Goal: Answer question/provide support: Share knowledge or assist other users

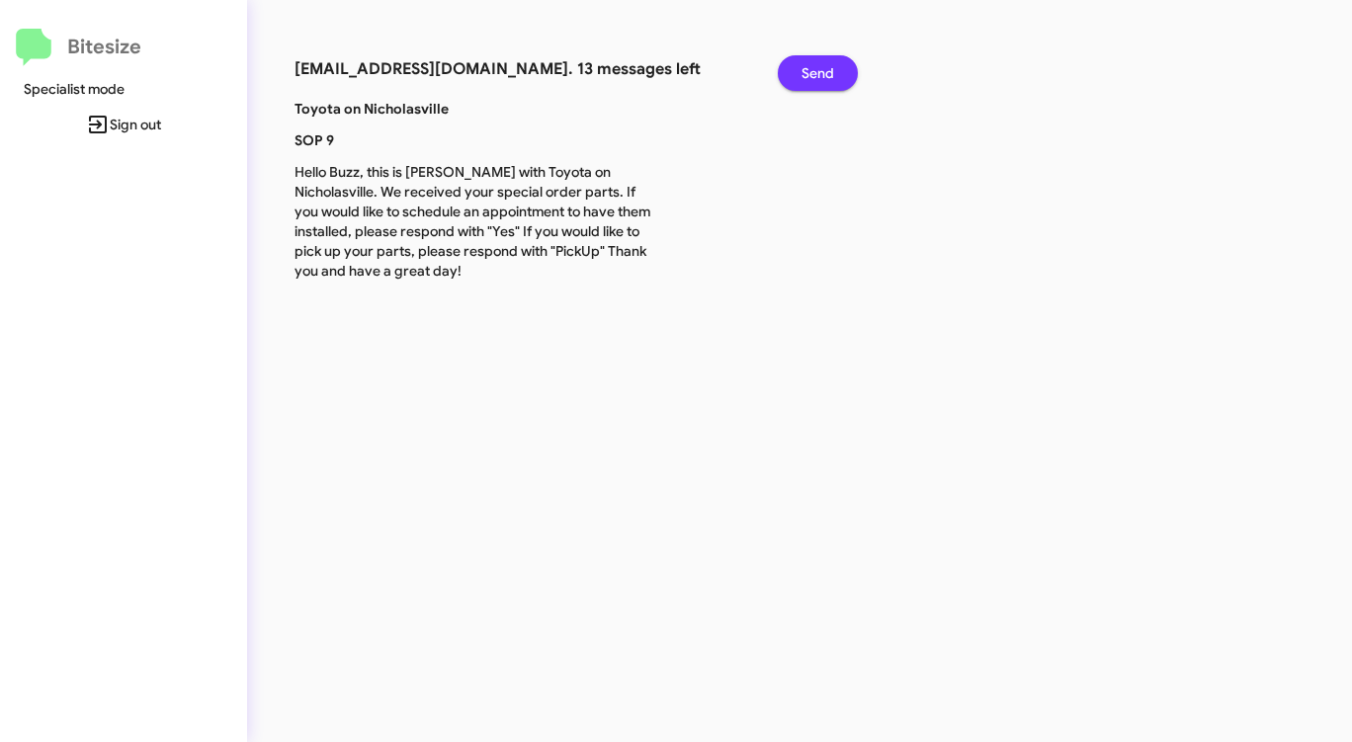
click at [822, 68] on span "Send" at bounding box center [818, 73] width 33 height 36
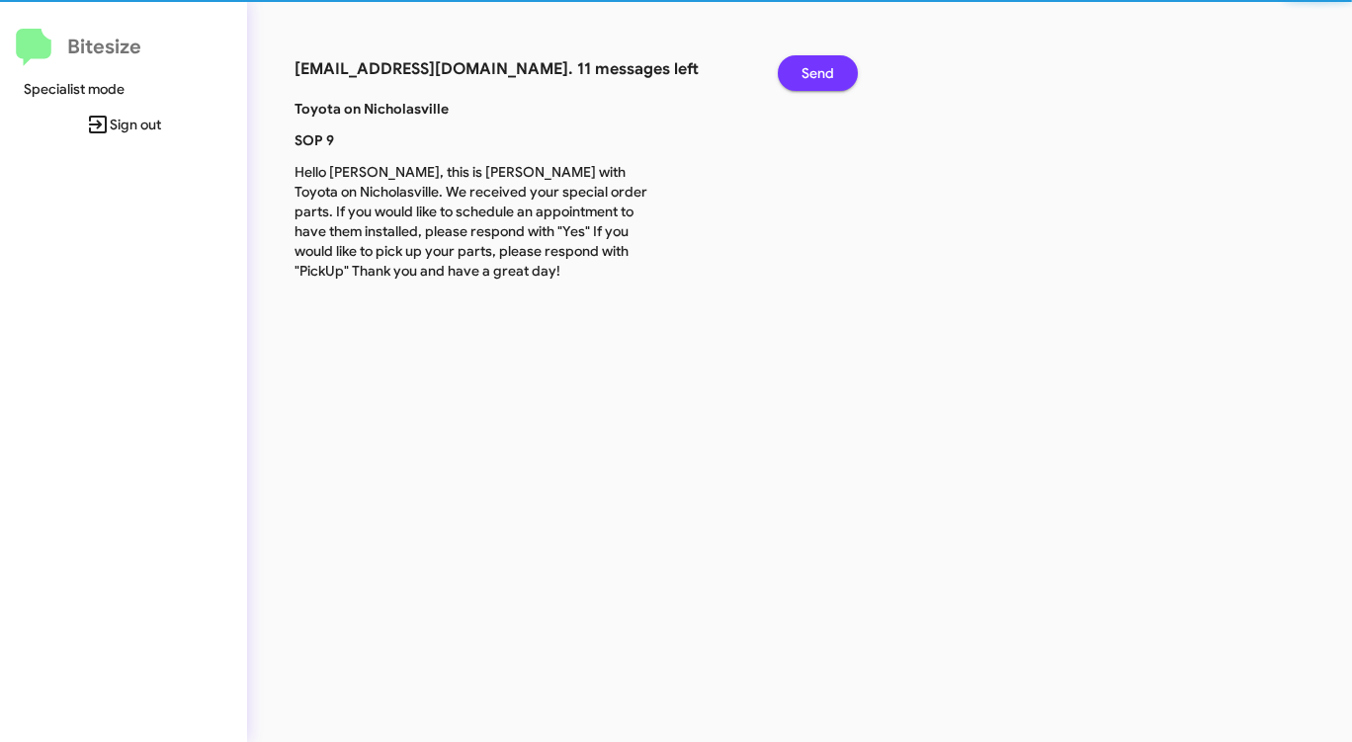
click at [822, 68] on span "Send" at bounding box center [818, 73] width 33 height 36
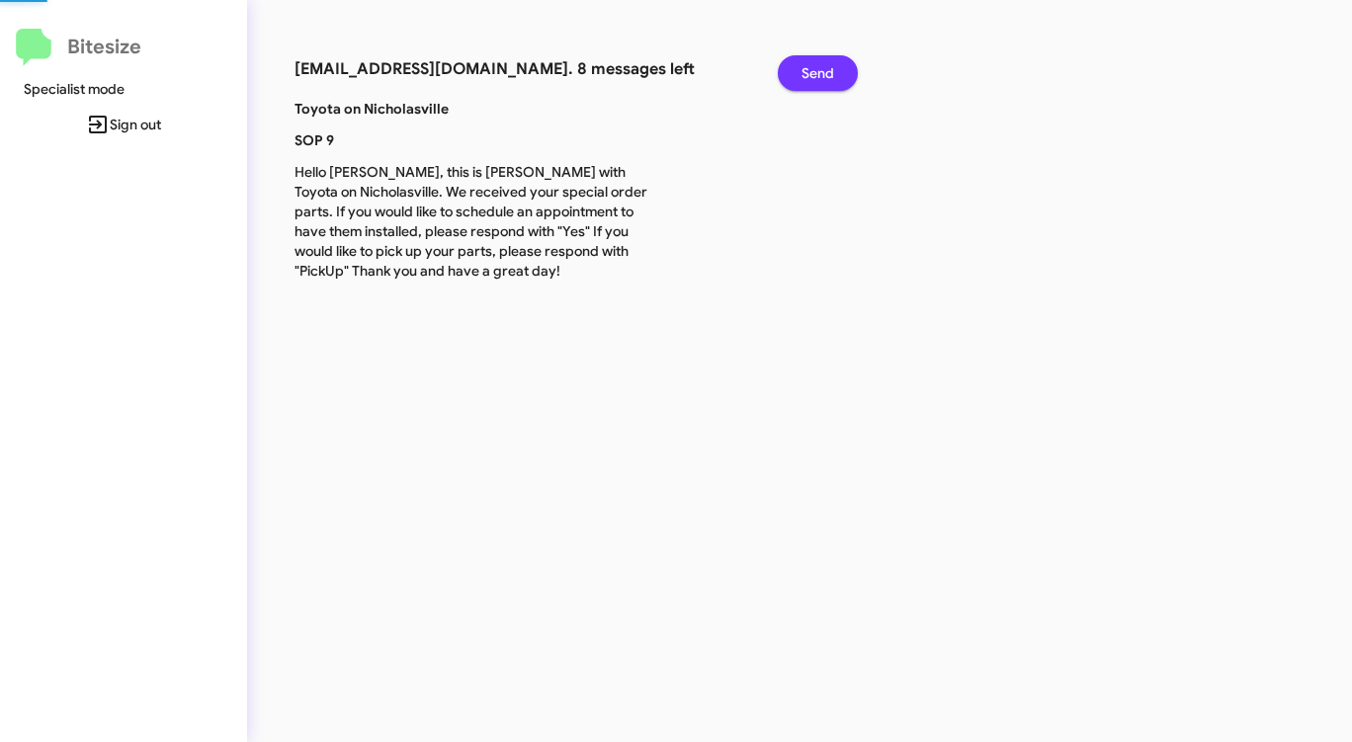
click at [822, 68] on span "Send" at bounding box center [818, 73] width 33 height 36
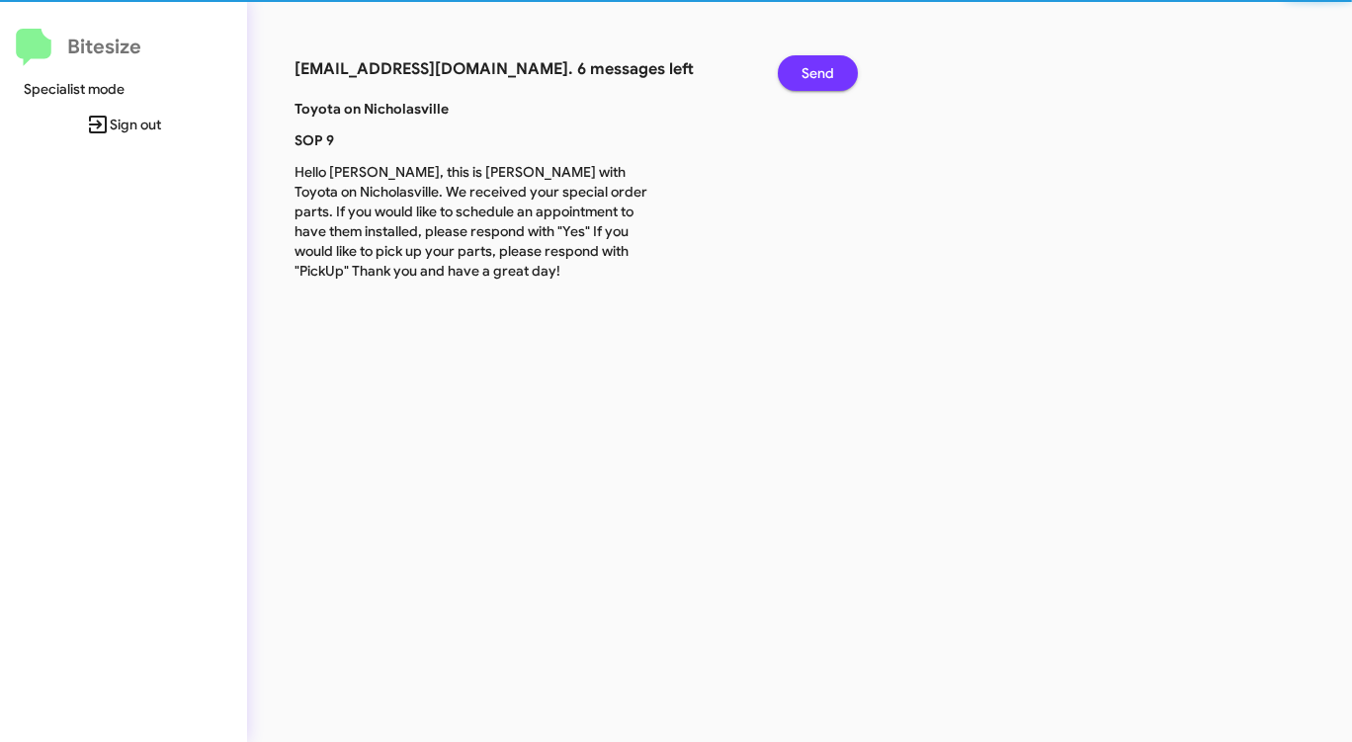
click at [822, 68] on span "Send" at bounding box center [818, 73] width 33 height 36
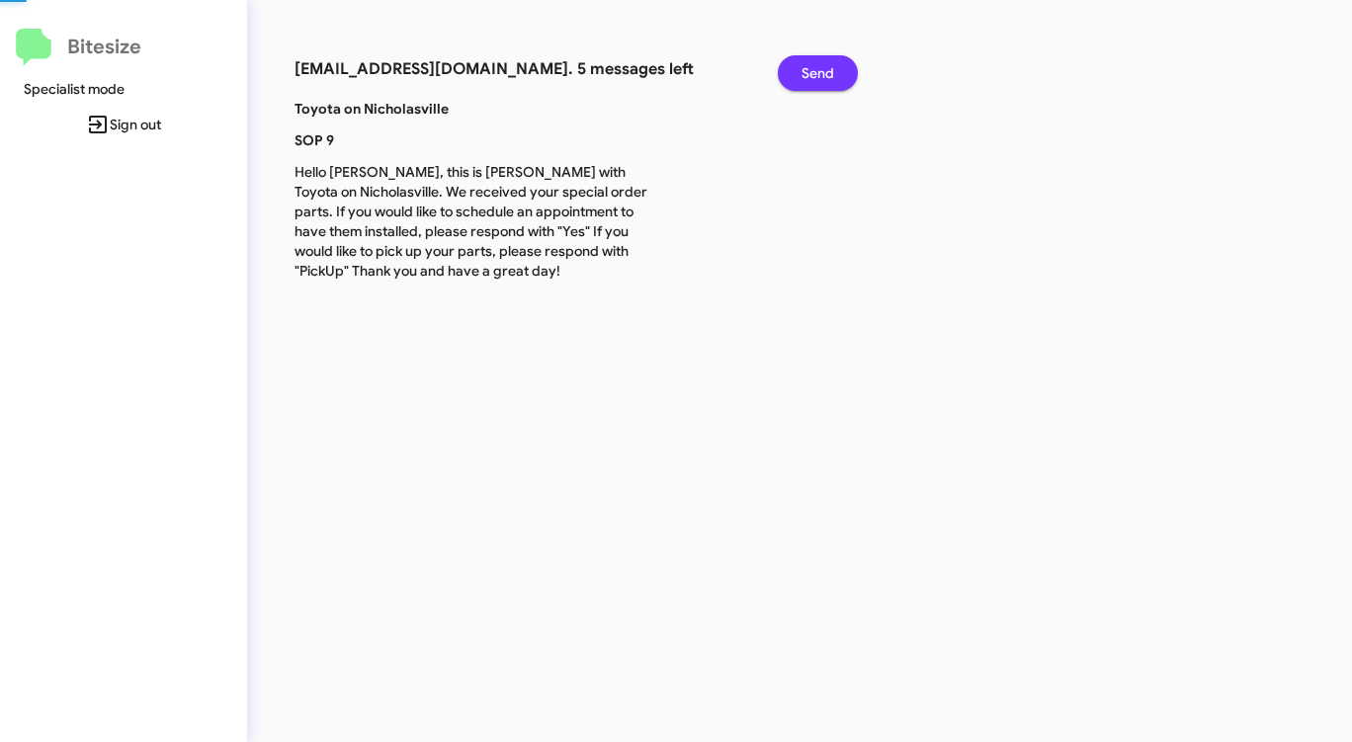
click at [822, 68] on span "Send" at bounding box center [818, 73] width 33 height 36
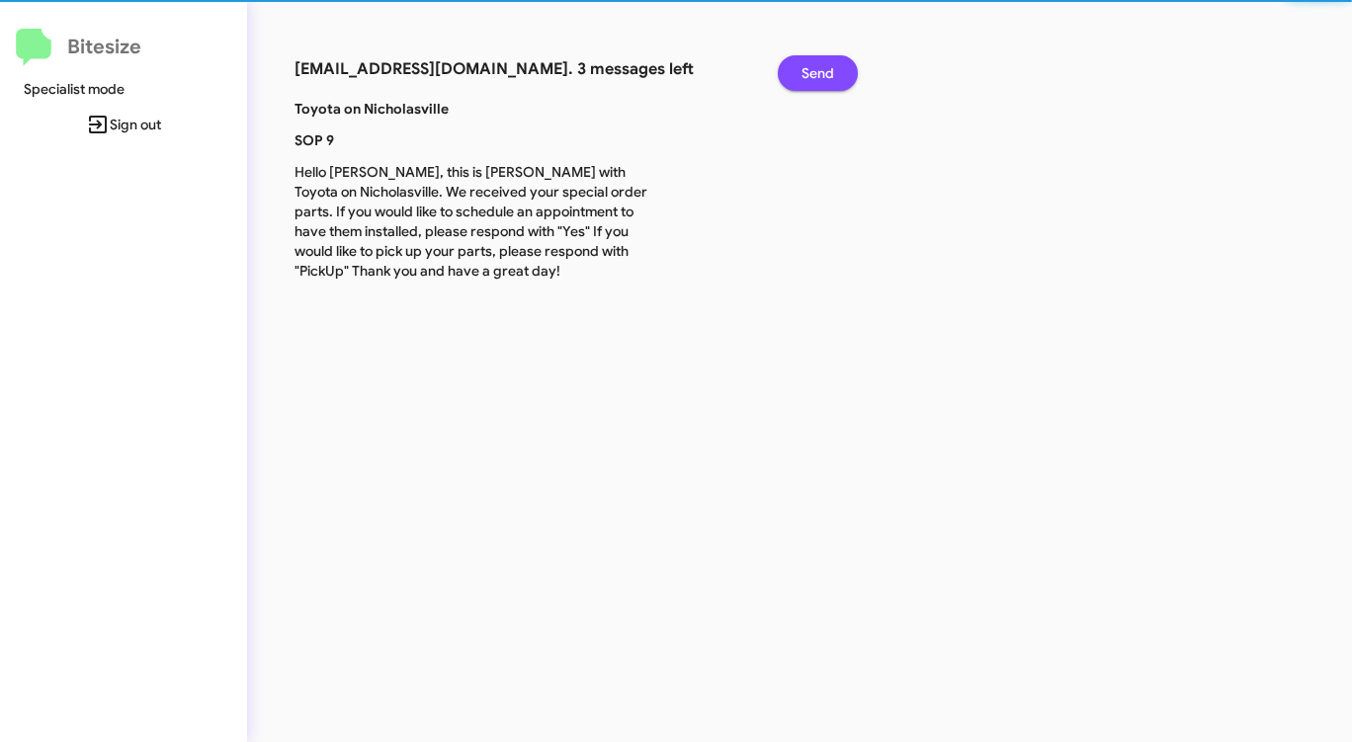
click at [822, 68] on span "Send" at bounding box center [818, 73] width 33 height 36
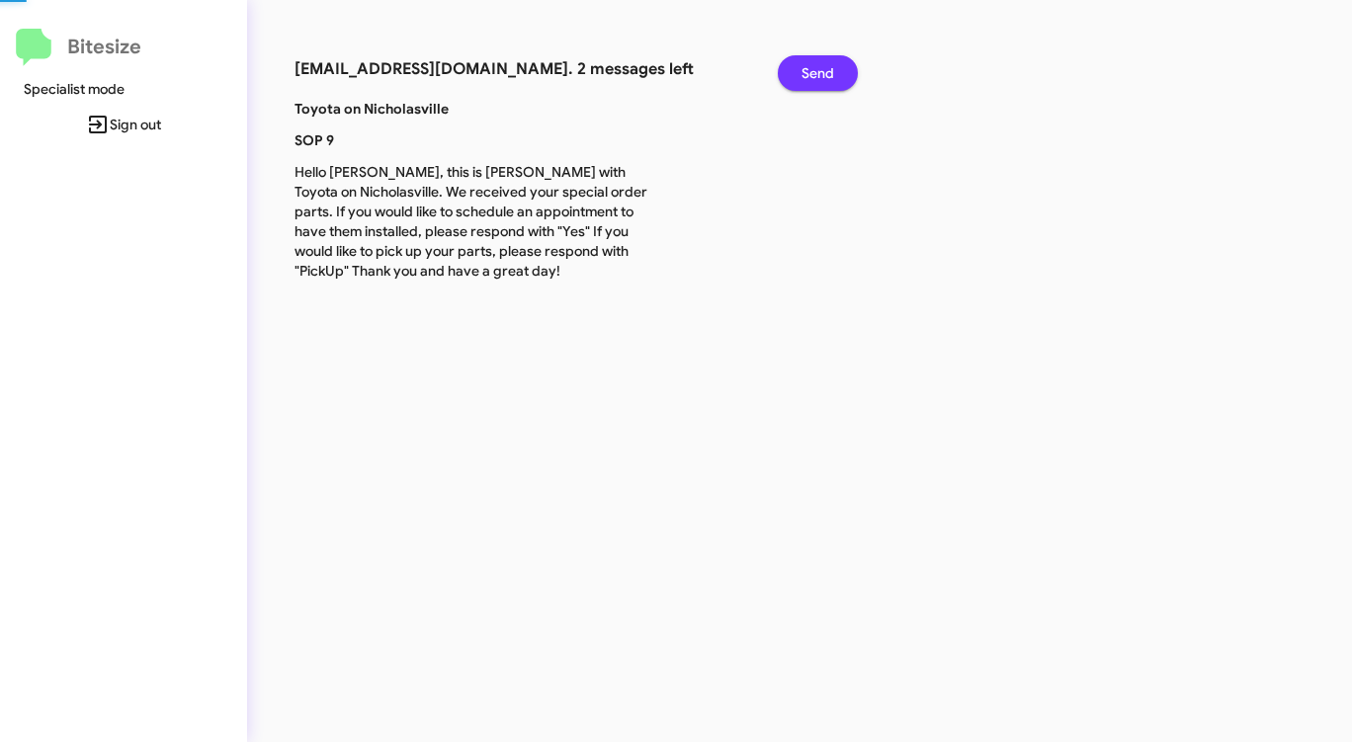
click at [822, 68] on span "Send" at bounding box center [818, 73] width 33 height 36
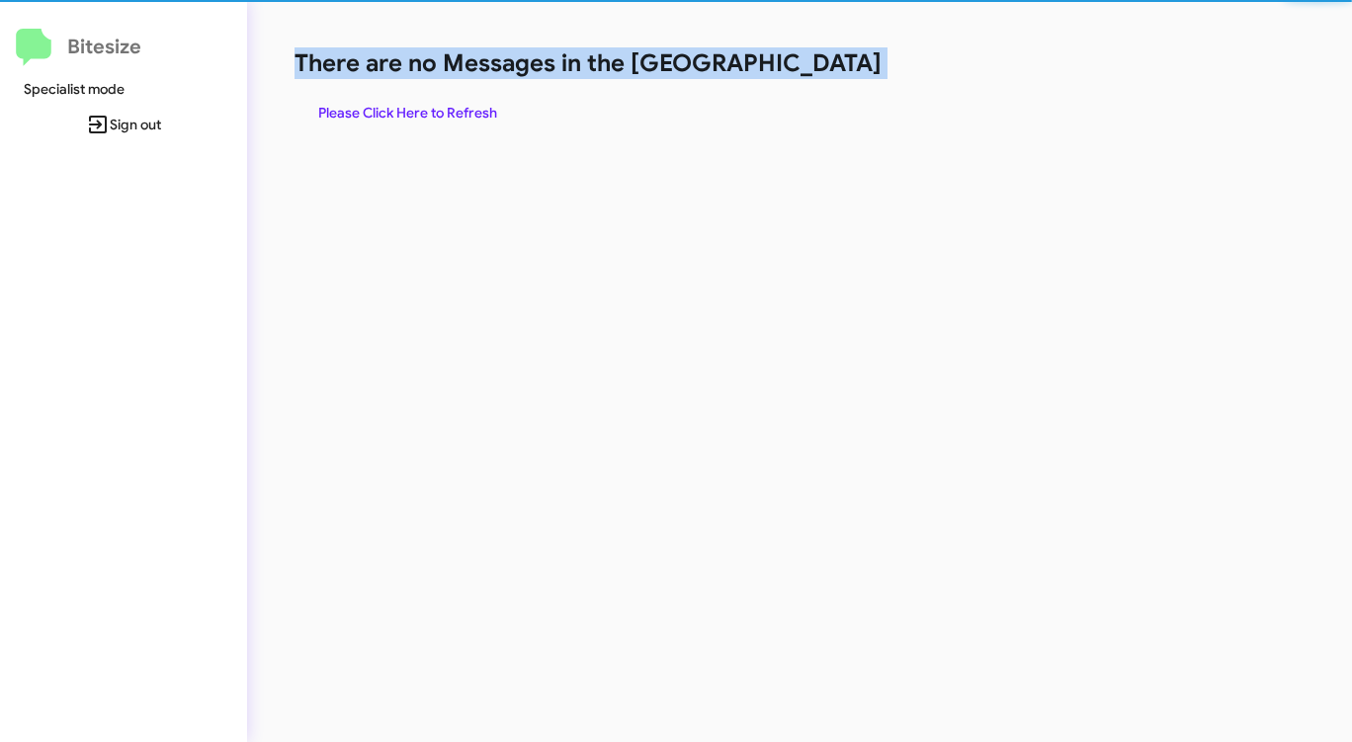
click at [822, 68] on h1 "There are no Messages in the [GEOGRAPHIC_DATA]" at bounding box center [708, 63] width 826 height 32
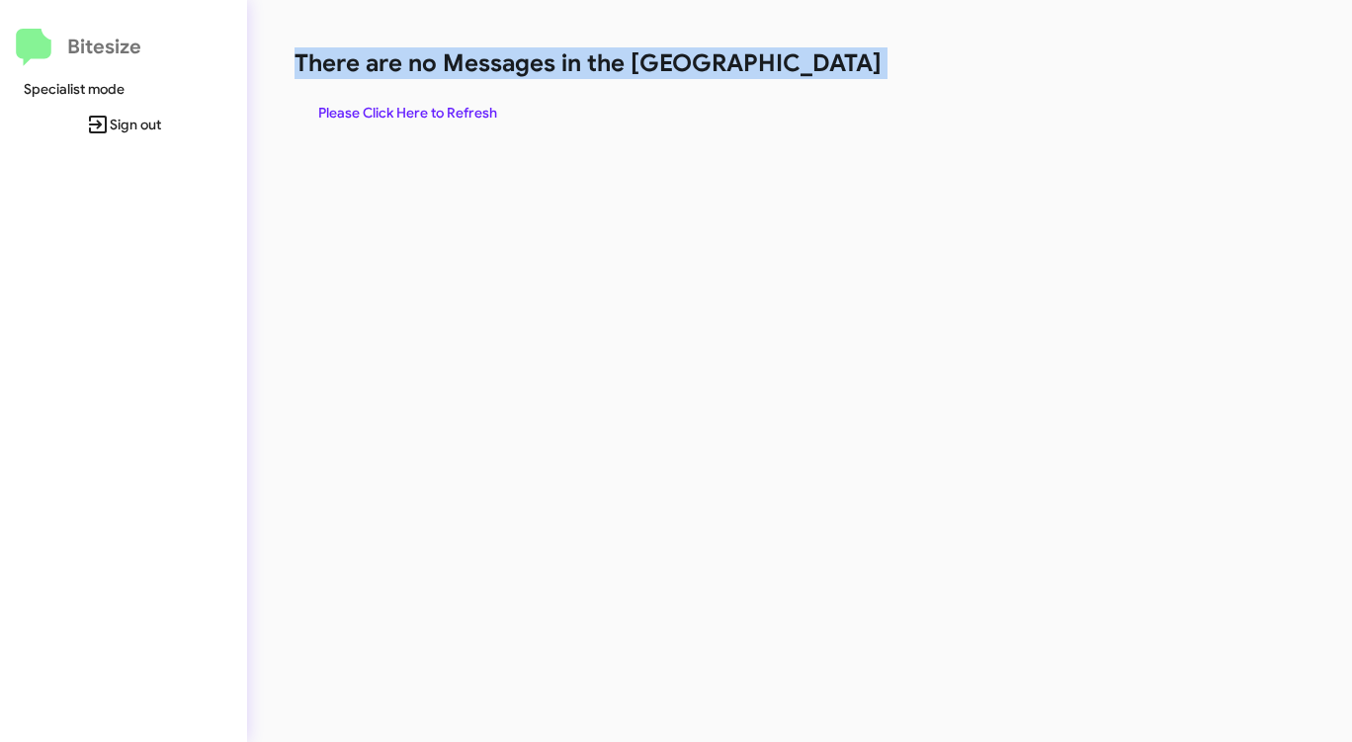
click at [822, 68] on h1 "There are no Messages in the [GEOGRAPHIC_DATA]" at bounding box center [708, 63] width 826 height 32
click at [448, 111] on span "Please Click Here to Refresh" at bounding box center [407, 113] width 179 height 36
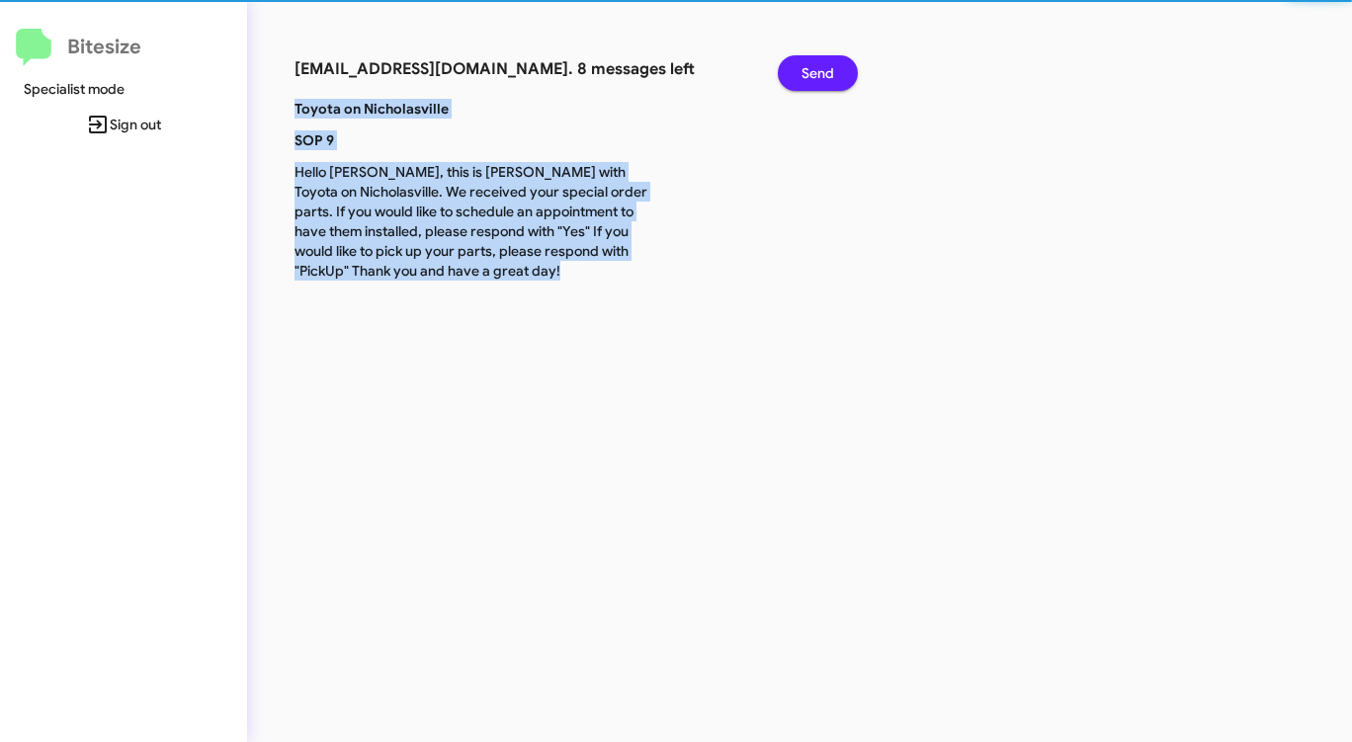
click at [449, 111] on p "Toyota on Nicholasville" at bounding box center [473, 109] width 386 height 20
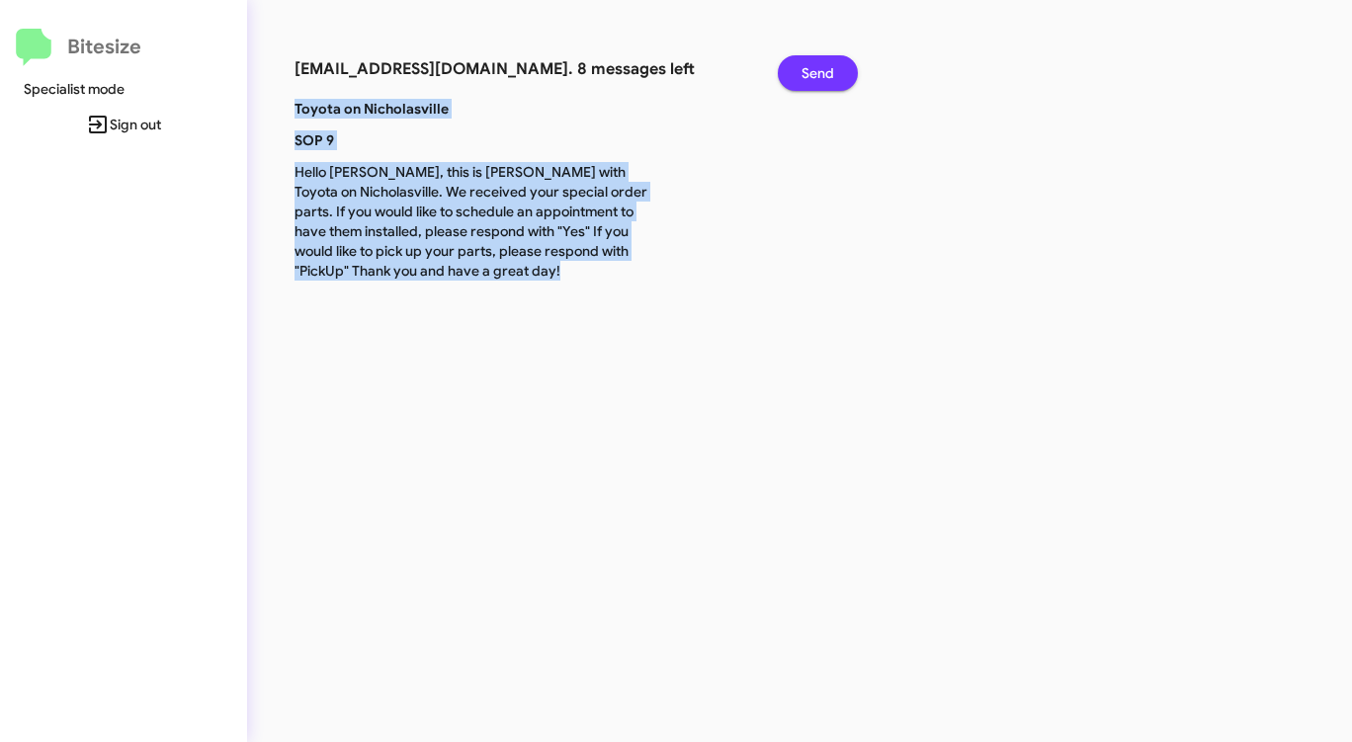
click at [821, 68] on span "Send" at bounding box center [818, 73] width 33 height 36
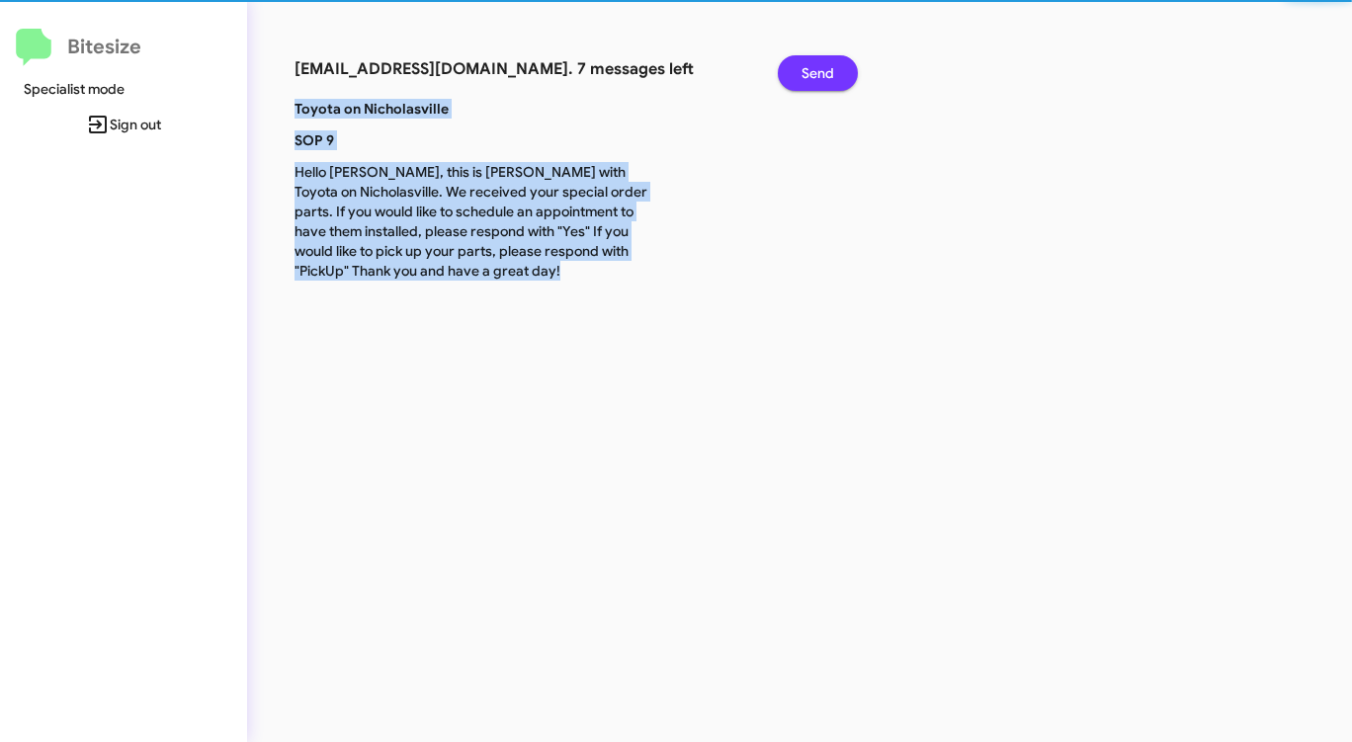
click at [820, 68] on span "Send" at bounding box center [818, 73] width 33 height 36
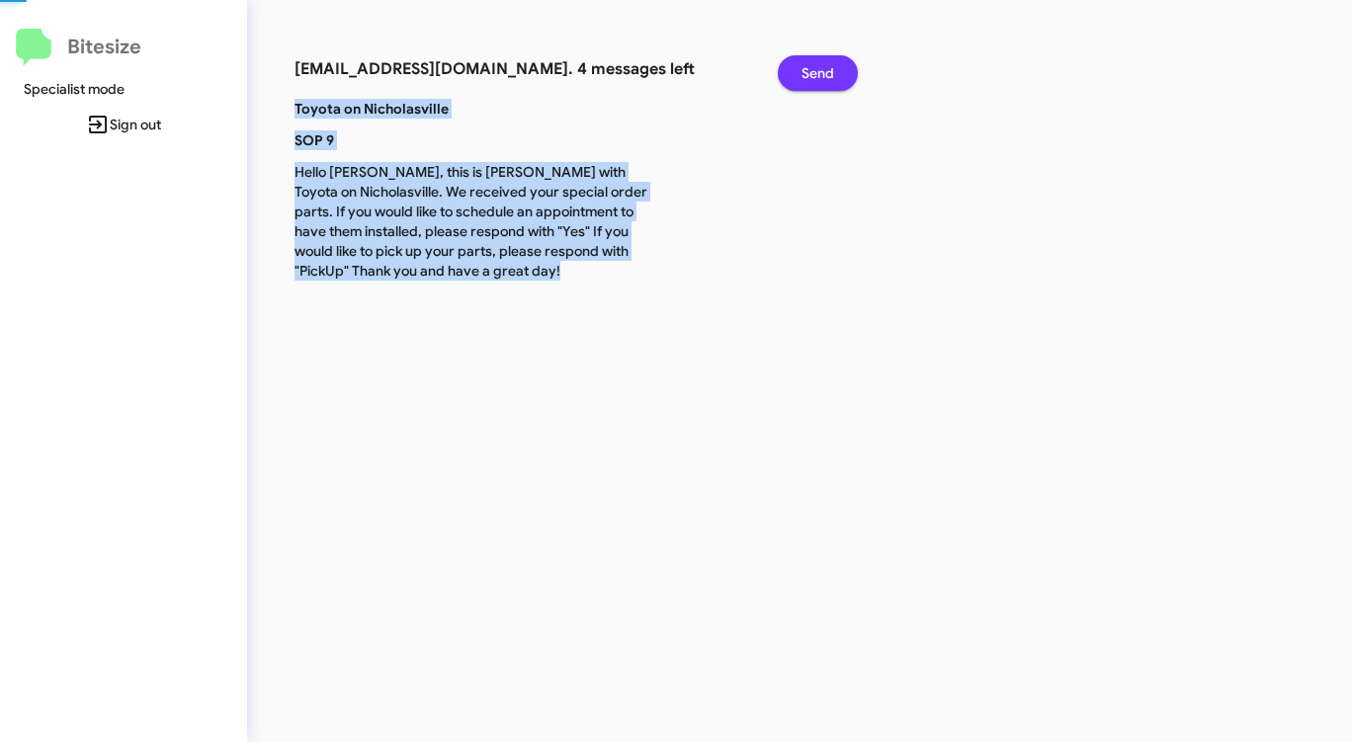
click at [820, 68] on span "Send" at bounding box center [818, 73] width 33 height 36
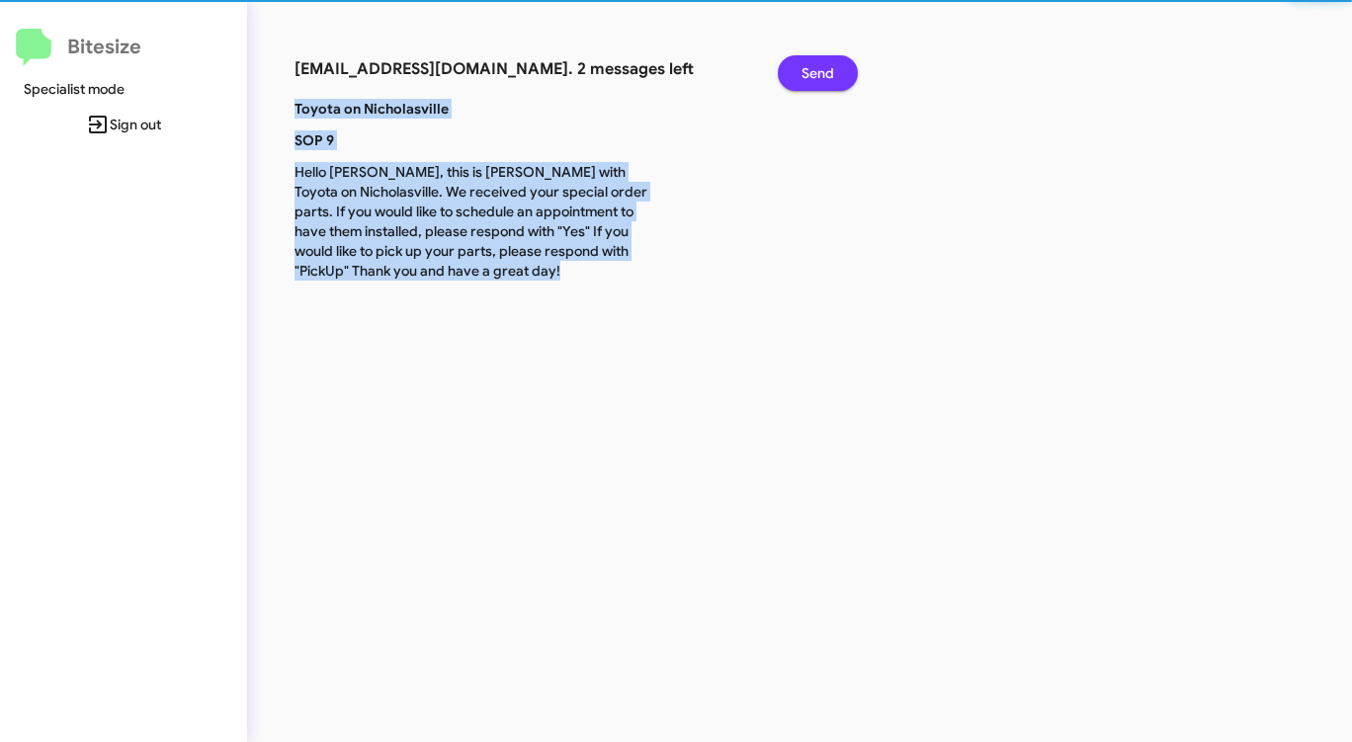
click at [819, 68] on span "Send" at bounding box center [818, 73] width 33 height 36
click at [817, 69] on span "Send" at bounding box center [818, 73] width 33 height 36
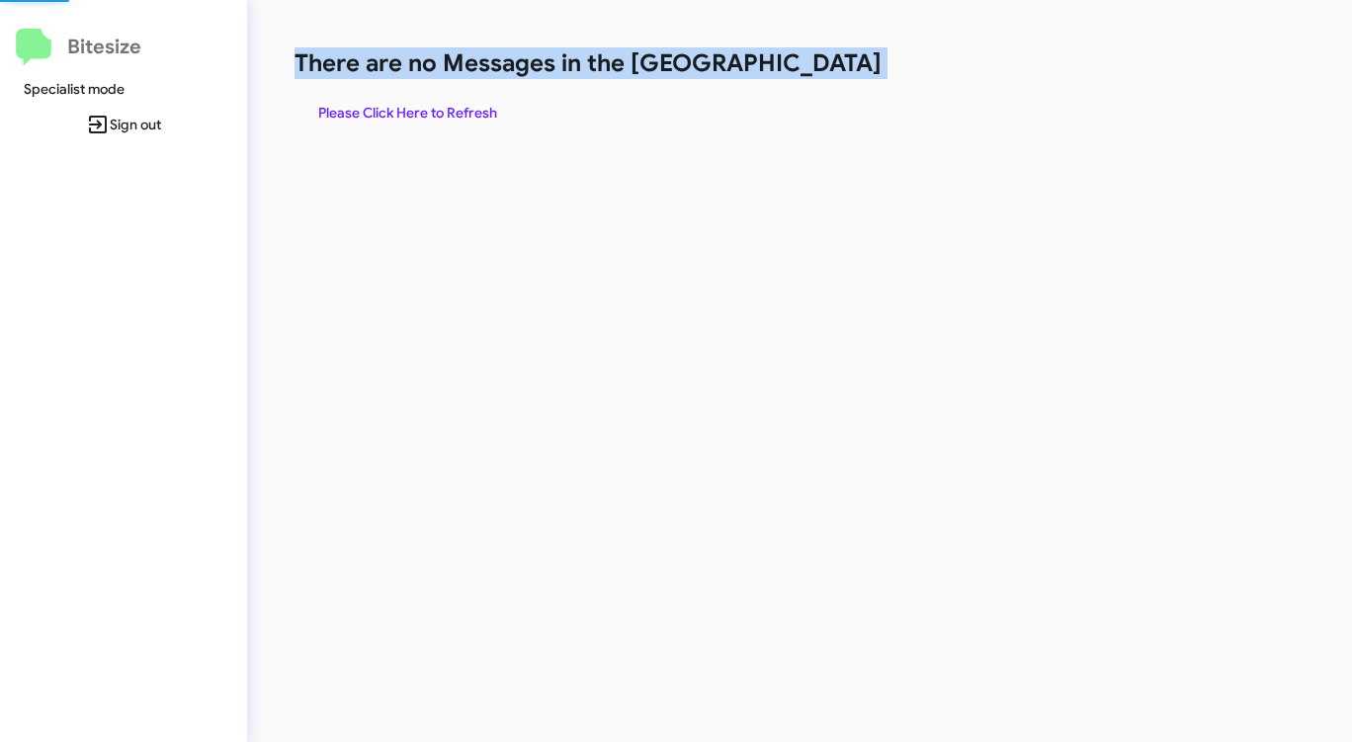
click at [817, 69] on h1 "There are no Messages in the [GEOGRAPHIC_DATA]" at bounding box center [708, 63] width 826 height 32
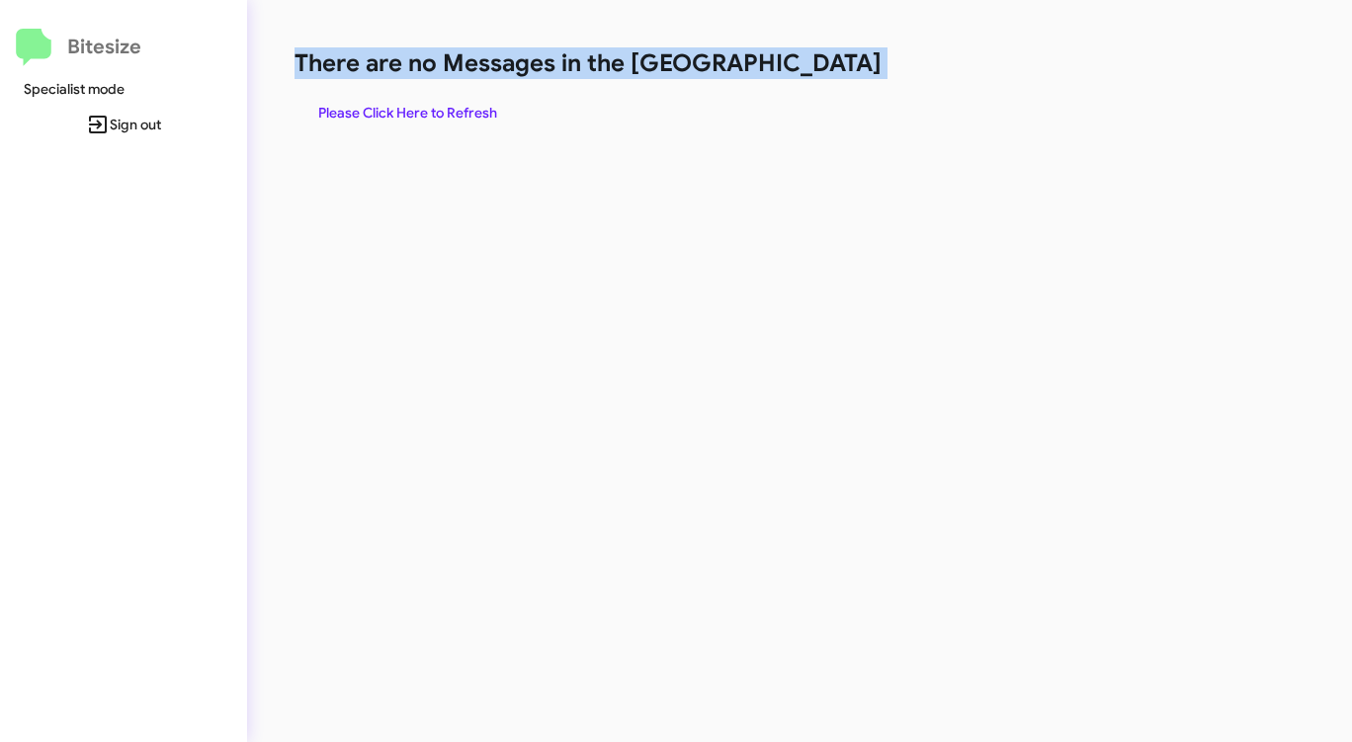
click at [817, 69] on h1 "There are no Messages in the [GEOGRAPHIC_DATA]" at bounding box center [708, 63] width 826 height 32
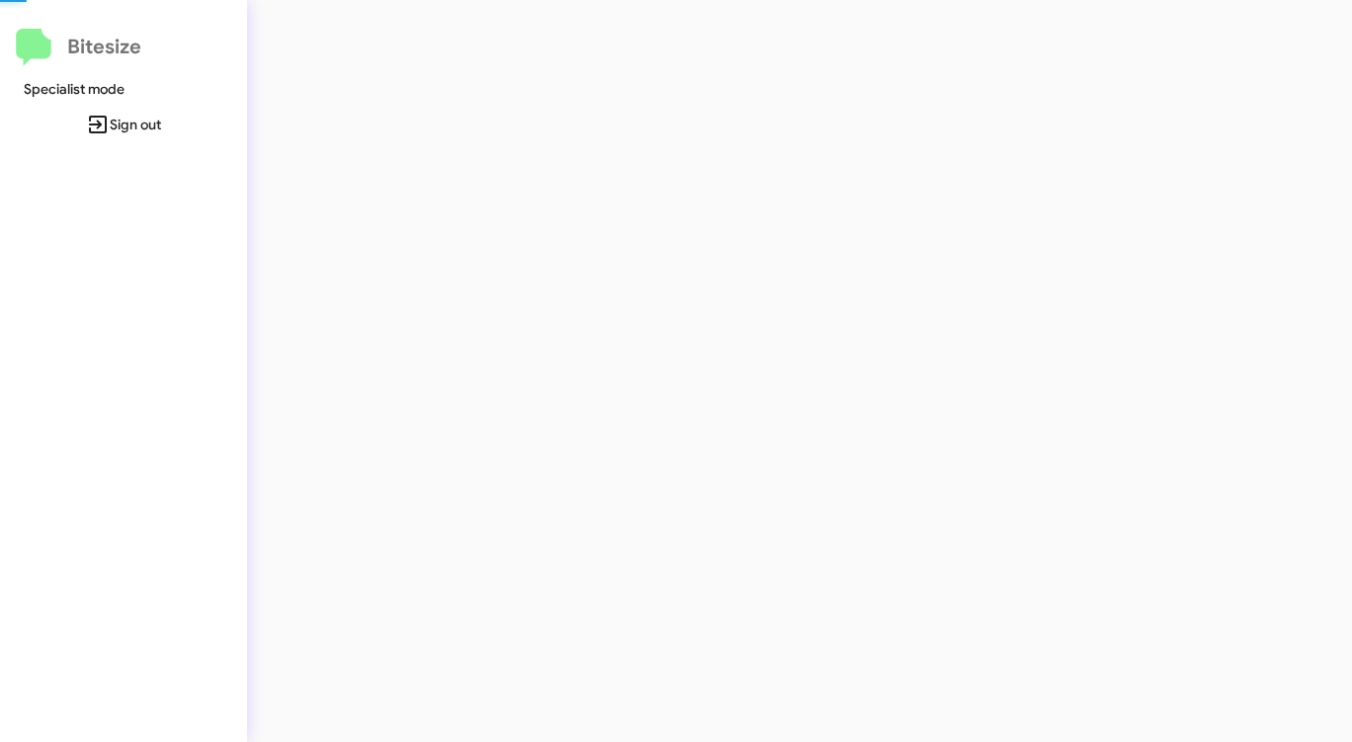
click at [817, 69] on div at bounding box center [707, 371] width 921 height 742
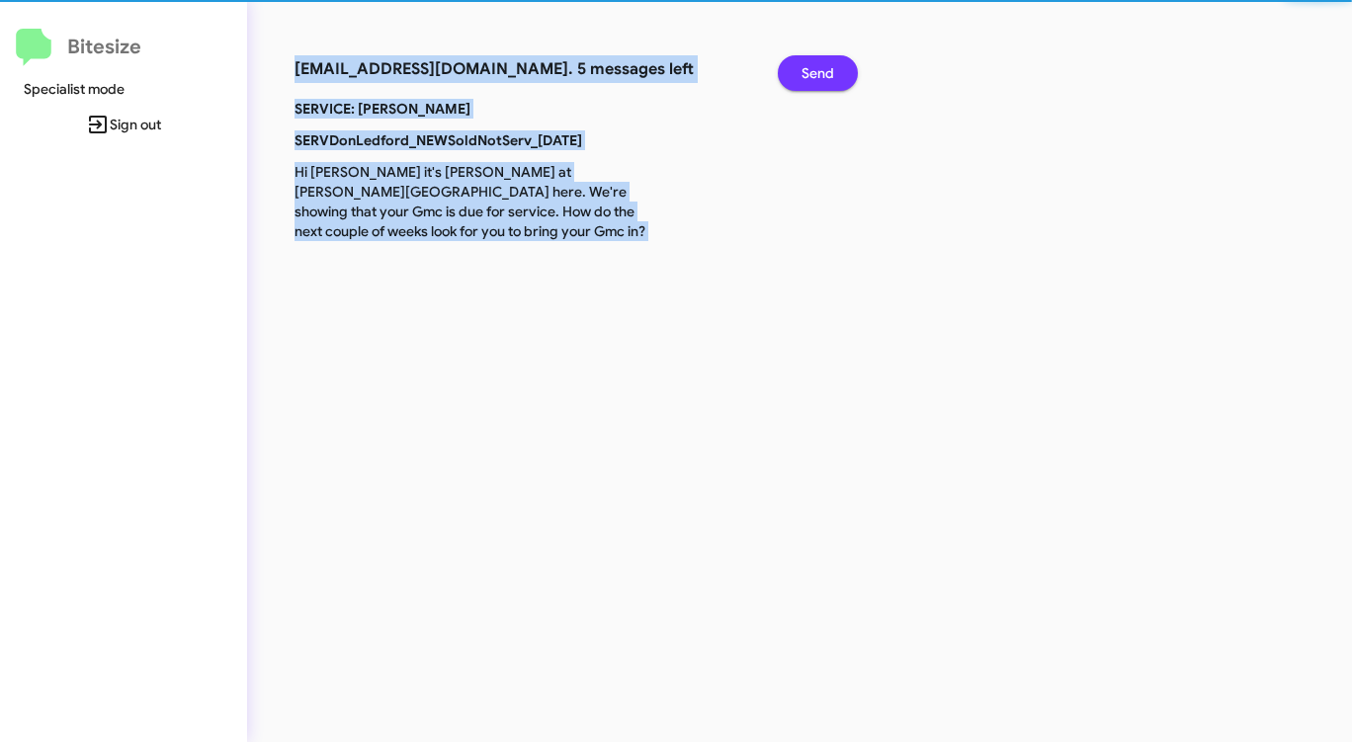
click at [817, 69] on span "Send" at bounding box center [818, 73] width 33 height 36
click at [816, 69] on span "Send" at bounding box center [818, 73] width 33 height 36
drag, startPoint x: 815, startPoint y: 70, endPoint x: 801, endPoint y: 72, distance: 15.0
click at [814, 70] on span "Send" at bounding box center [818, 73] width 33 height 36
click at [800, 72] on button "Send" at bounding box center [818, 73] width 80 height 36
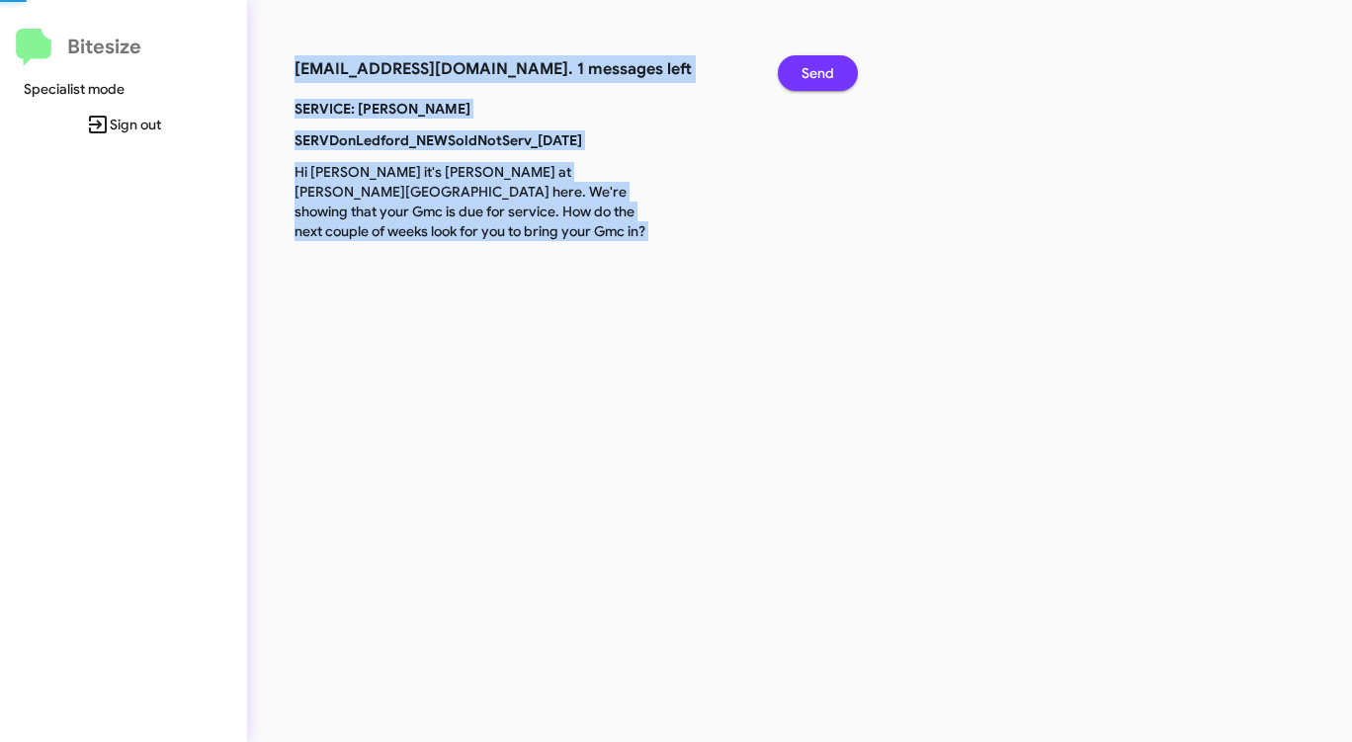
click at [799, 72] on button "Send" at bounding box center [818, 73] width 80 height 36
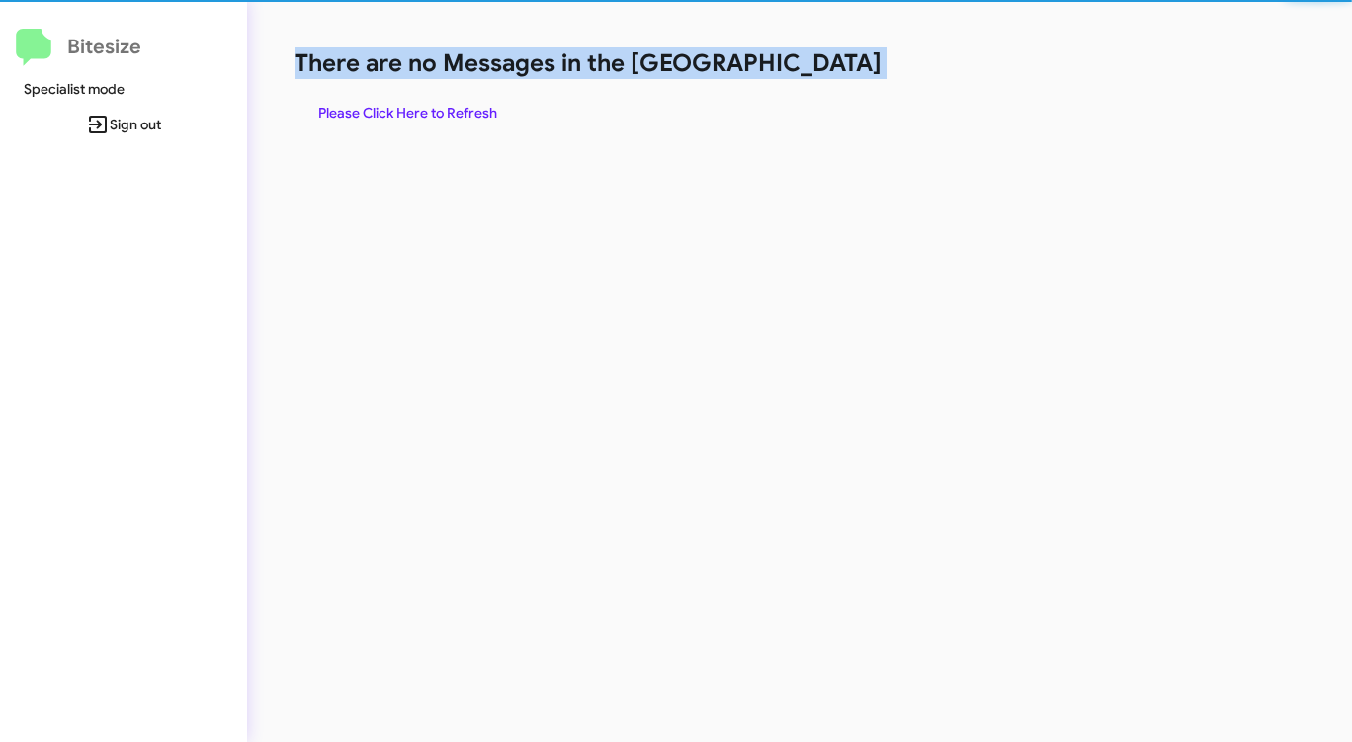
click at [797, 73] on h1 "There are no Messages in the [GEOGRAPHIC_DATA]" at bounding box center [708, 63] width 826 height 32
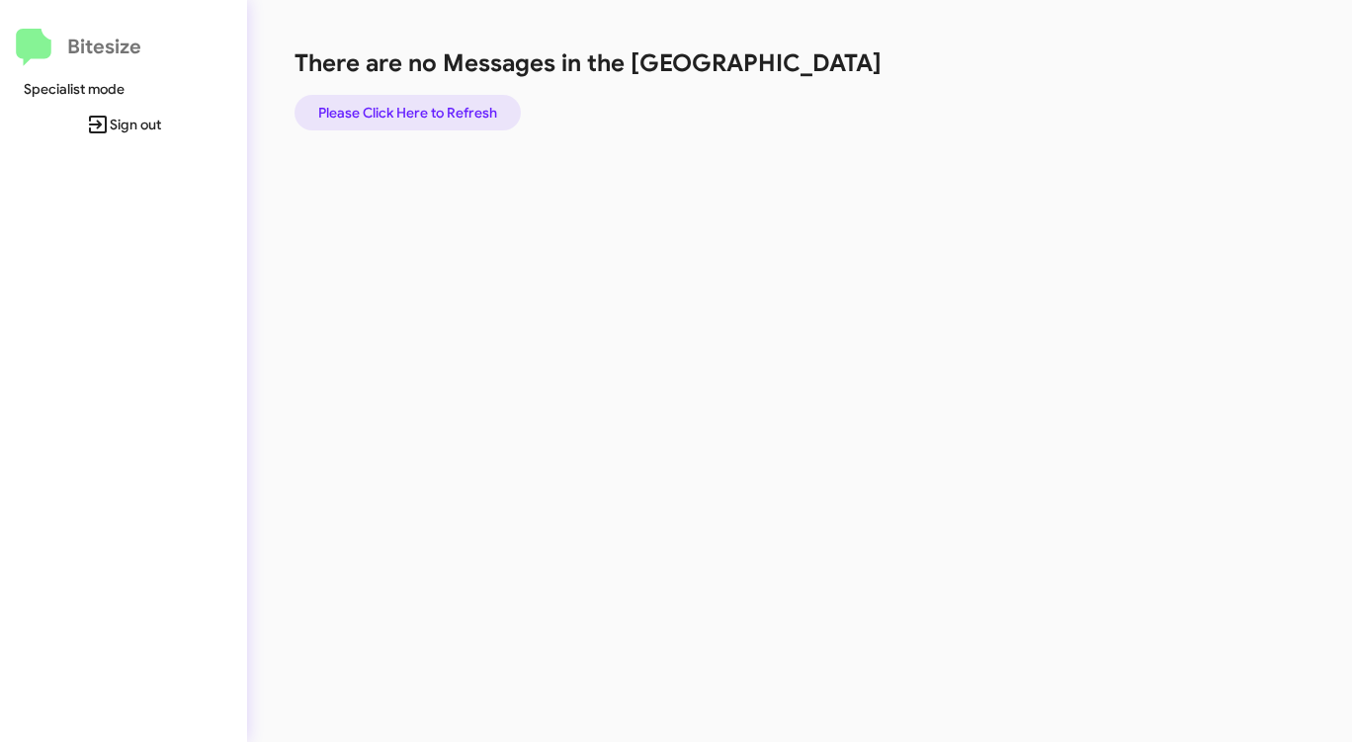
click at [485, 108] on span "Please Click Here to Refresh" at bounding box center [407, 113] width 179 height 36
click at [484, 108] on span "Please Click Here to Refresh" at bounding box center [407, 113] width 179 height 36
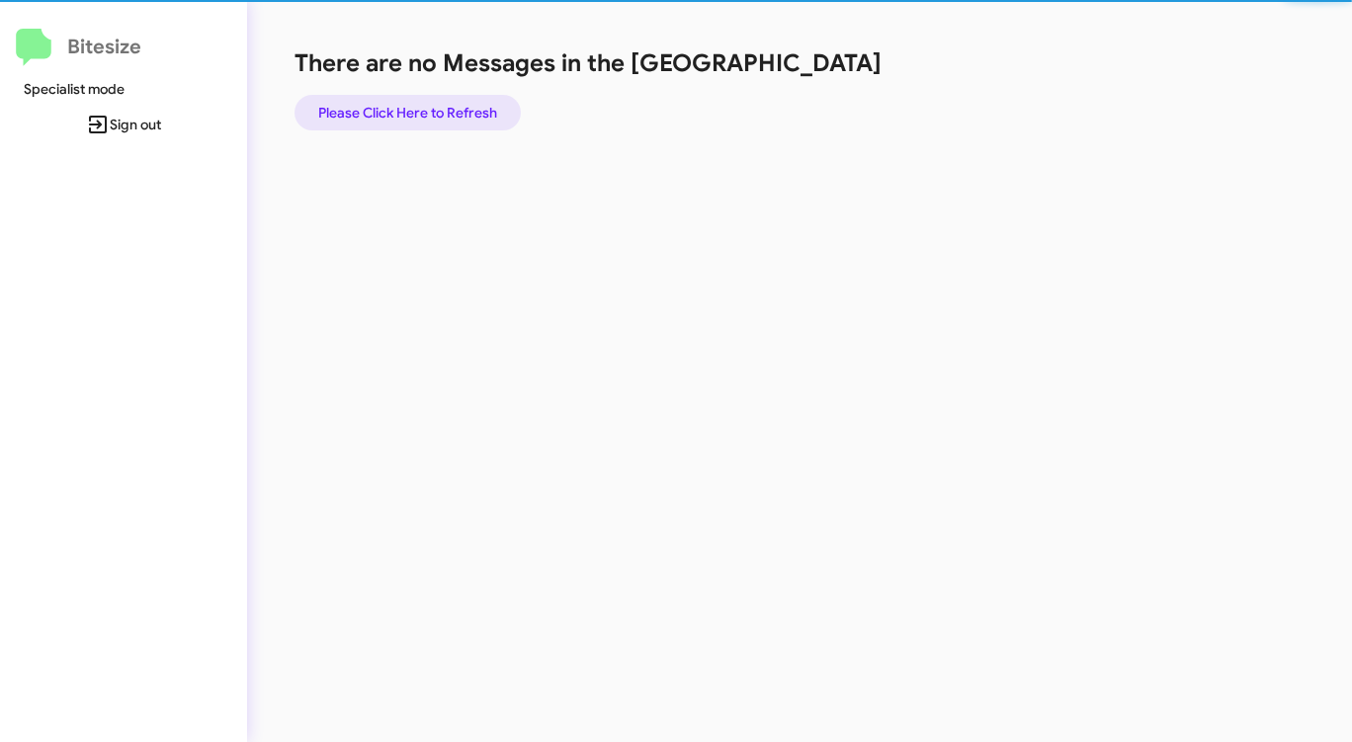
click at [483, 108] on span "Please Click Here to Refresh" at bounding box center [407, 113] width 179 height 36
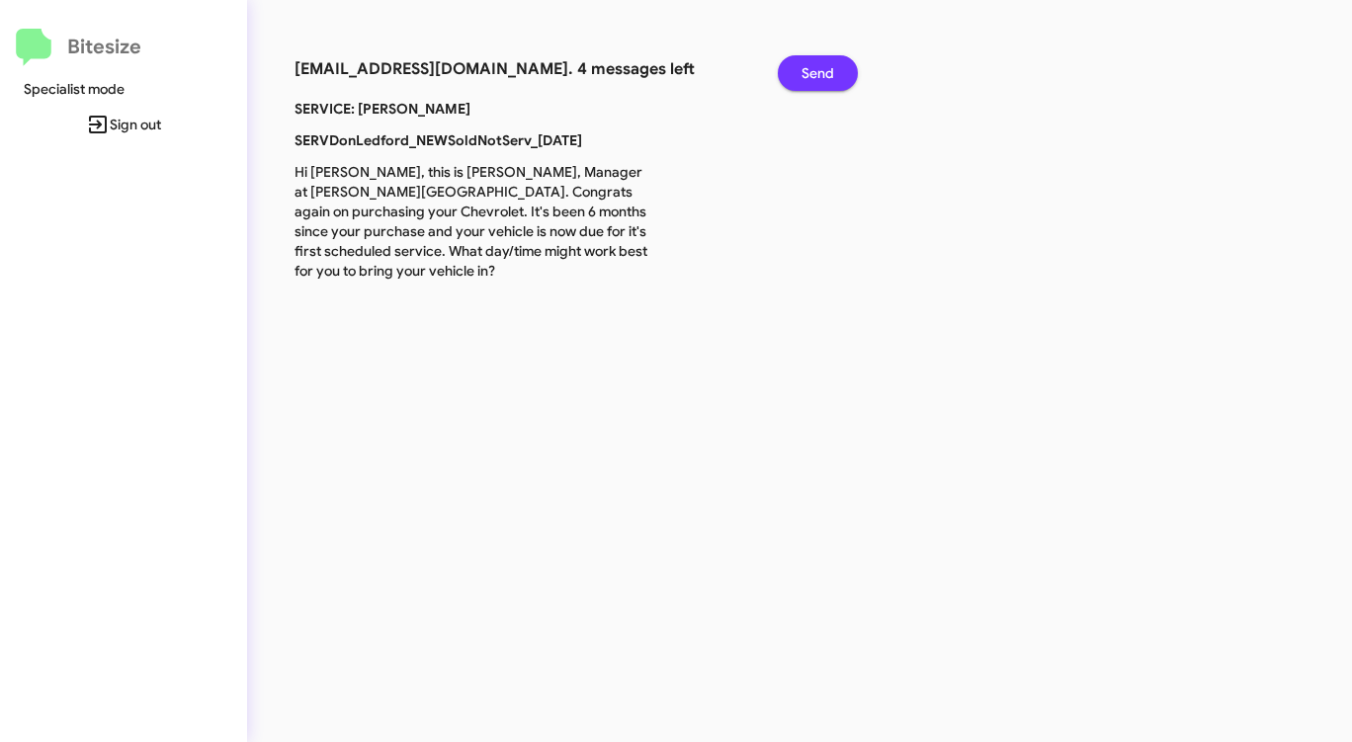
click at [834, 80] on button "Send" at bounding box center [818, 73] width 80 height 36
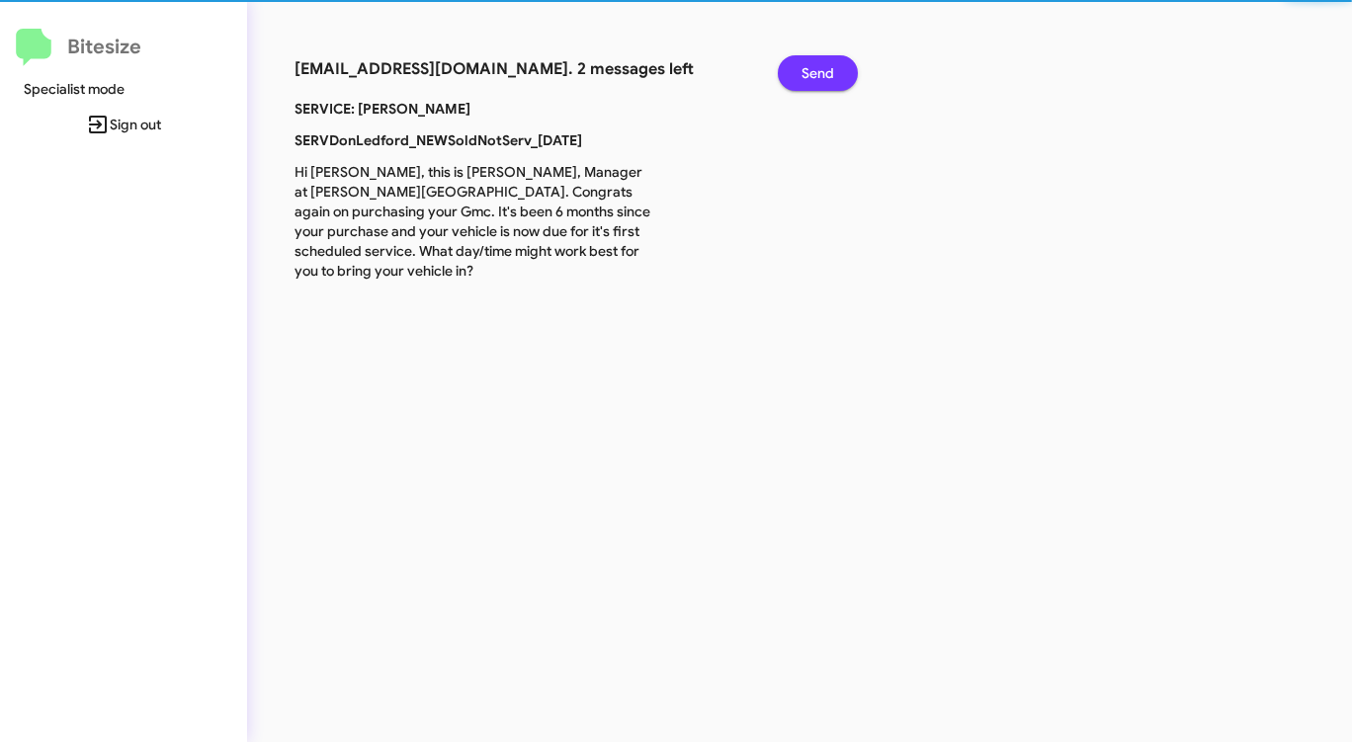
click at [834, 80] on button "Send" at bounding box center [818, 73] width 80 height 36
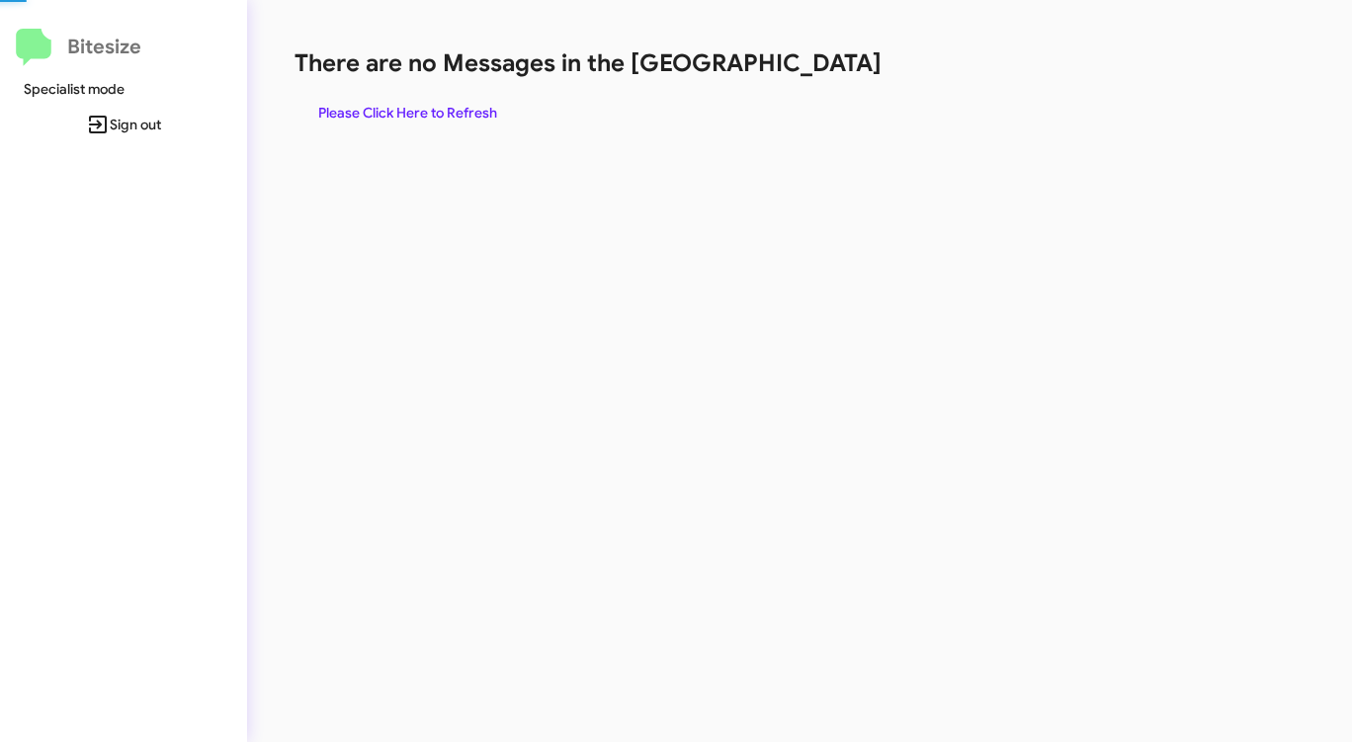
click at [834, 80] on div "There are no Messages in the Queue Please Click Here to Refresh" at bounding box center [708, 88] width 826 height 83
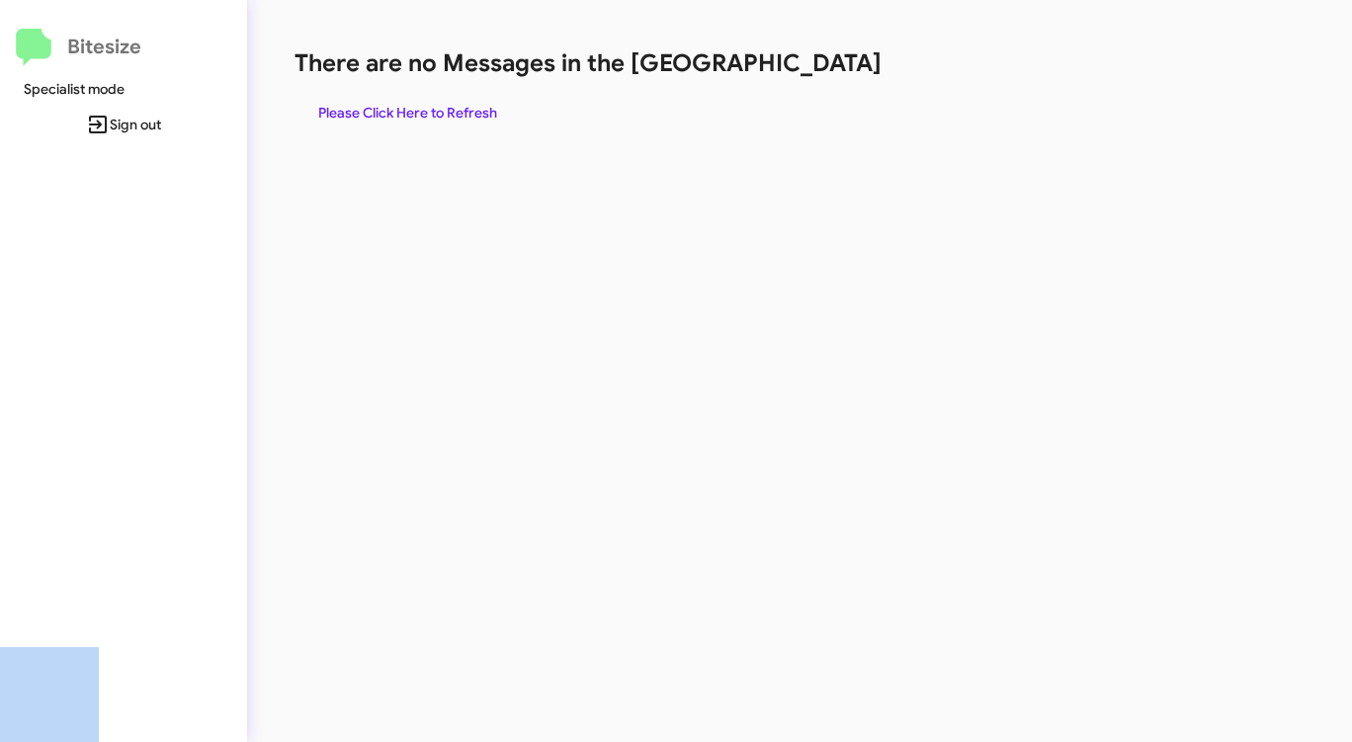
click at [834, 80] on div "There are no Messages in the Queue Please Click Here to Refresh" at bounding box center [708, 88] width 826 height 83
click at [833, 80] on div "There are no Messages in the Queue Please Click Here to Refresh" at bounding box center [708, 88] width 826 height 83
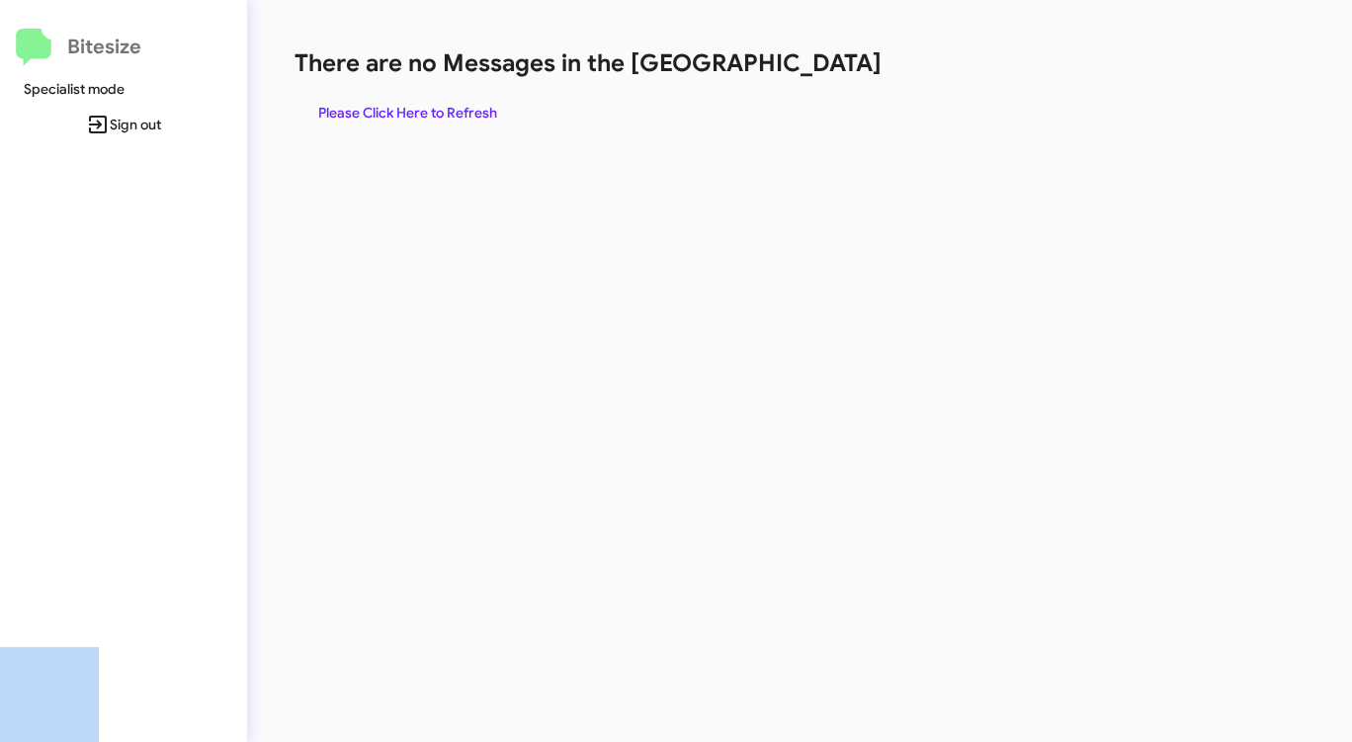
click at [833, 80] on div "There are no Messages in the Queue Please Click Here to Refresh" at bounding box center [708, 88] width 826 height 83
click at [832, 80] on div "There are no Messages in the Queue Please Click Here to Refresh" at bounding box center [708, 88] width 826 height 83
click at [831, 80] on div "There are no Messages in the Queue Please Click Here to Refresh" at bounding box center [708, 88] width 826 height 83
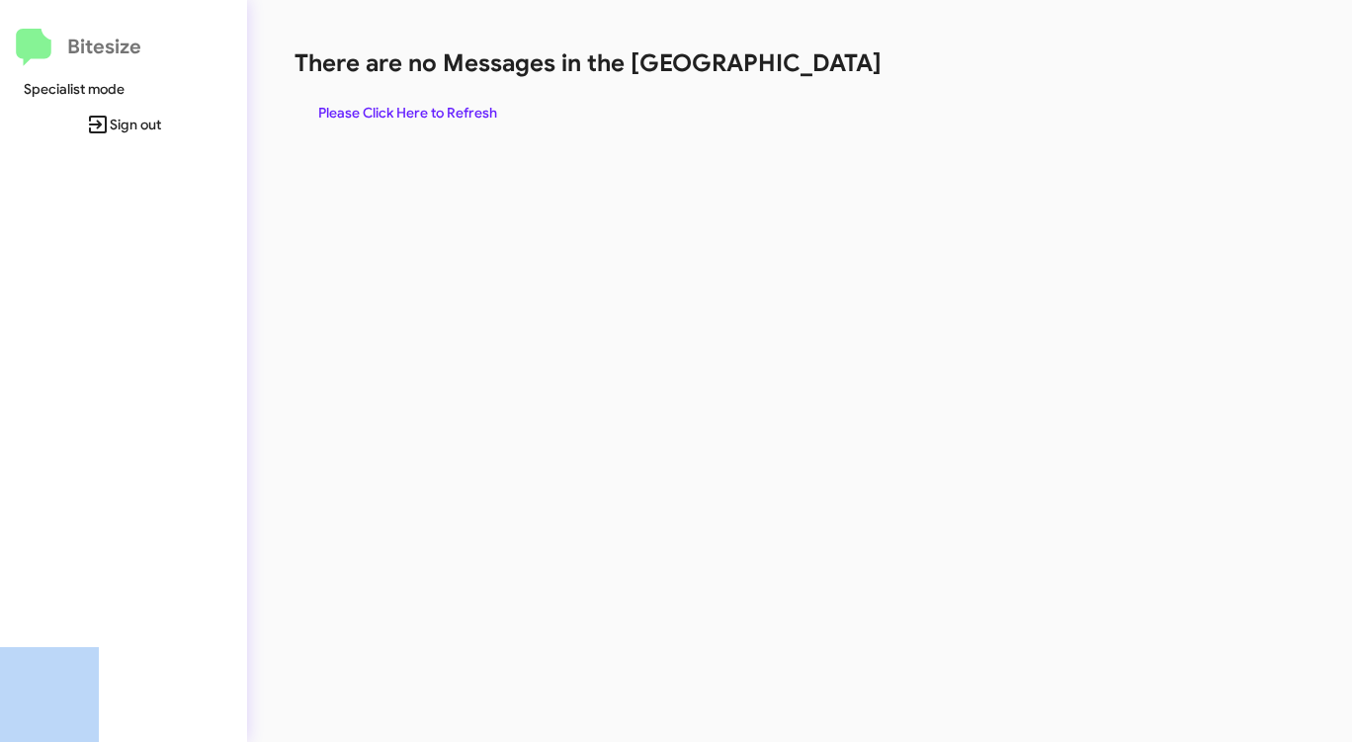
click at [831, 80] on div "There are no Messages in the Queue Please Click Here to Refresh" at bounding box center [708, 88] width 826 height 83
click at [829, 81] on div "There are no Messages in the Queue Please Click Here to Refresh" at bounding box center [708, 88] width 826 height 83
click at [463, 104] on span "Please Click Here to Refresh" at bounding box center [407, 113] width 179 height 36
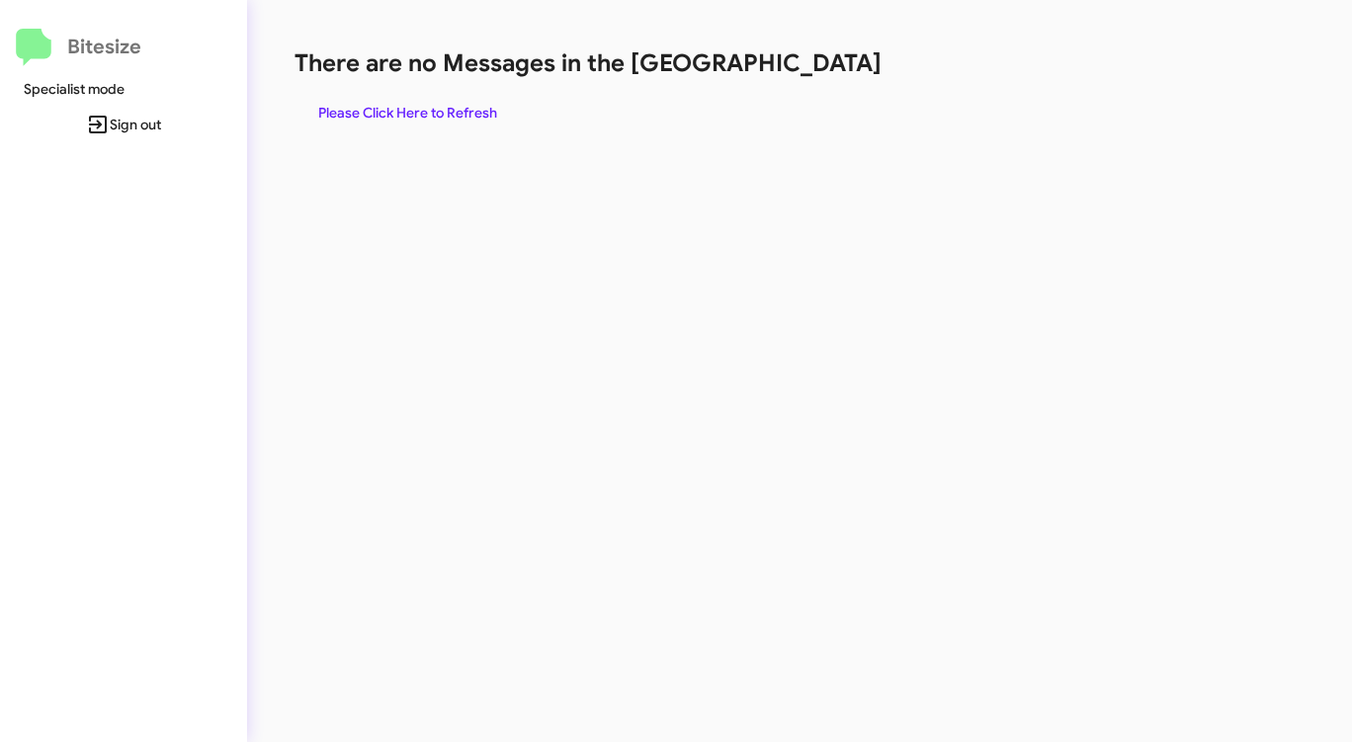
click at [404, 115] on span "Please Click Here to Refresh" at bounding box center [407, 113] width 179 height 36
click at [404, 116] on span "Please Click Here to Refresh" at bounding box center [407, 113] width 179 height 36
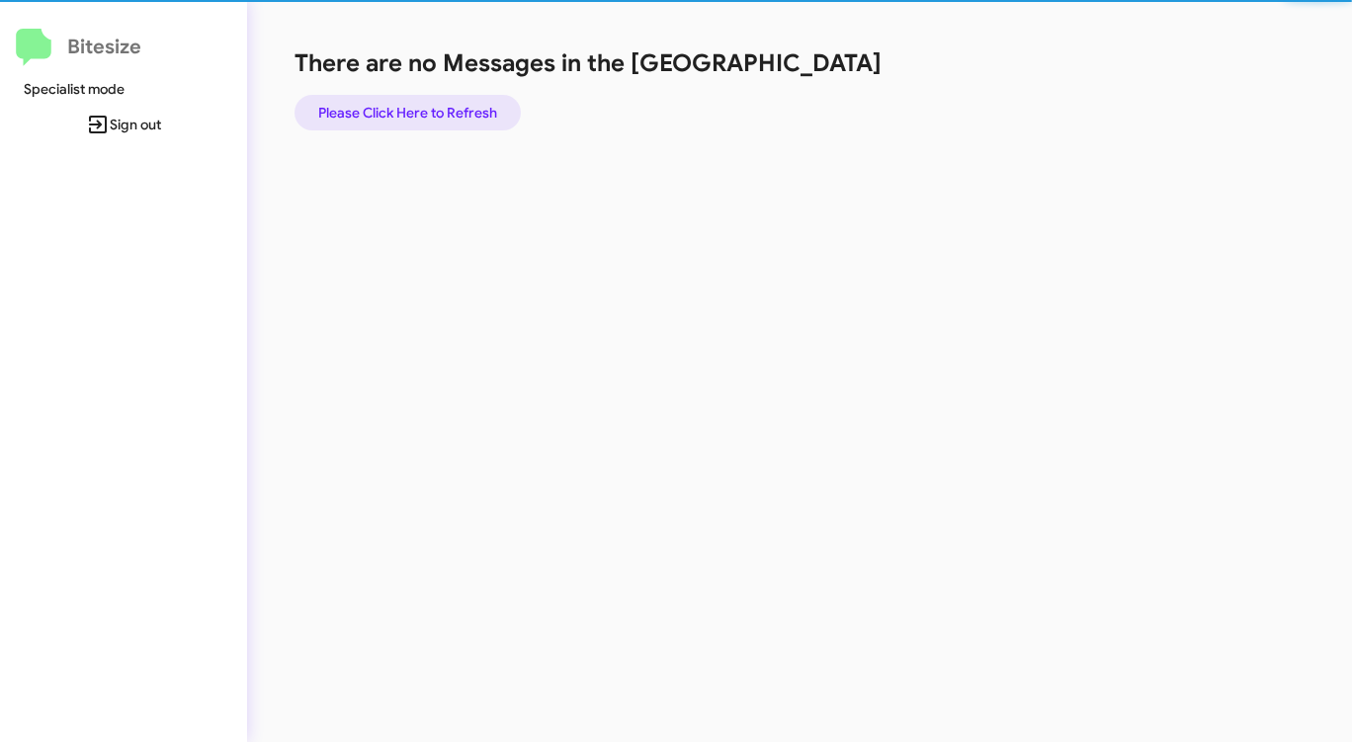
click at [404, 116] on span "Please Click Here to Refresh" at bounding box center [407, 113] width 179 height 36
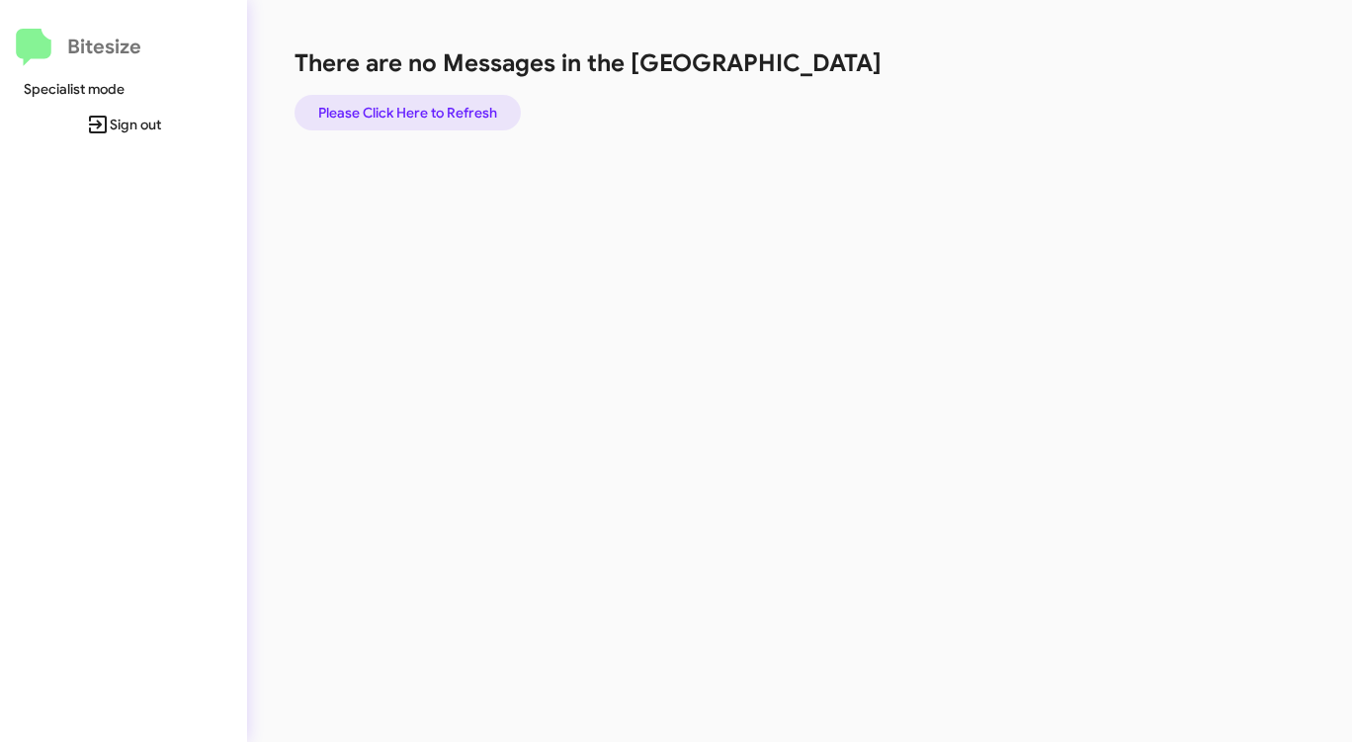
click at [404, 116] on span "Please Click Here to Refresh" at bounding box center [407, 113] width 179 height 36
